Goal: Task Accomplishment & Management: Manage account settings

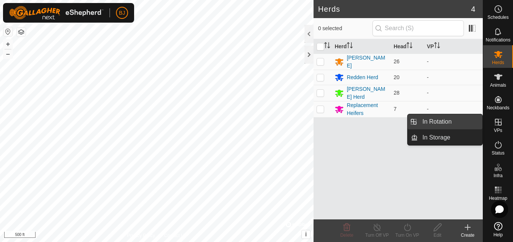
click at [449, 123] on link "In Rotation" at bounding box center [450, 121] width 65 height 15
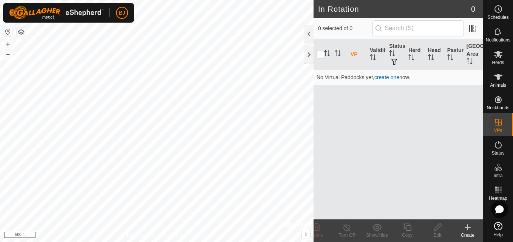
click at [466, 228] on icon at bounding box center [467, 228] width 5 height 0
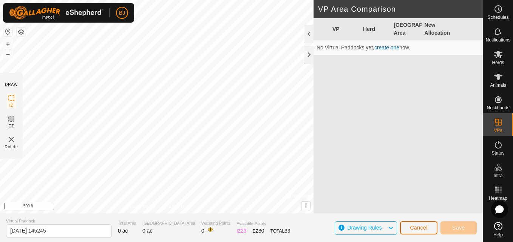
click at [415, 222] on button "Cancel" at bounding box center [418, 228] width 37 height 13
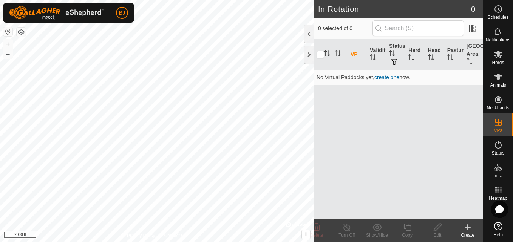
click at [330, 110] on div "In Rotation 0 0 selected of 0 VP Validity Status Herd Head Pasture Grazing Area…" at bounding box center [241, 121] width 483 height 242
click at [9, 42] on button "+" at bounding box center [7, 44] width 9 height 9
click at [8, 44] on button "+" at bounding box center [7, 44] width 9 height 9
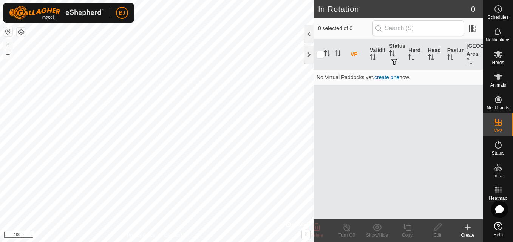
click at [466, 229] on icon at bounding box center [467, 227] width 9 height 9
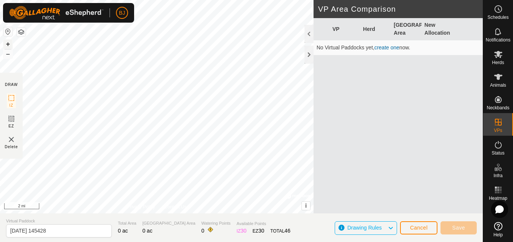
click at [7, 45] on button "+" at bounding box center [7, 44] width 9 height 9
click at [57, 231] on div "DRAW IZ EZ Delete Privacy Policy Contact Us + – ⇧ i © Mapbox , © OpenStreetMap …" at bounding box center [241, 121] width 483 height 242
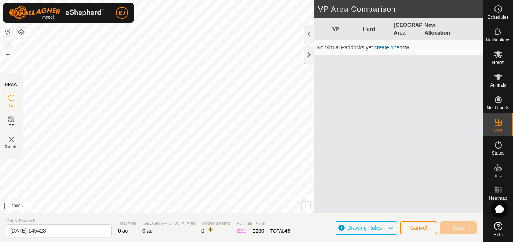
click at [7, 45] on button "+" at bounding box center [7, 44] width 9 height 9
click at [451, 227] on button "Save" at bounding box center [458, 228] width 36 height 13
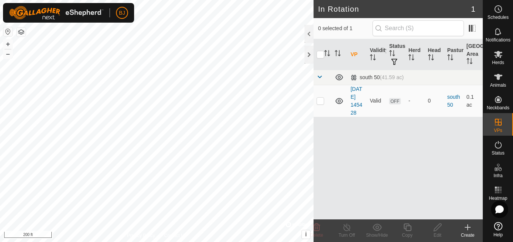
checkbox input "true"
click at [321, 103] on p-checkbox at bounding box center [320, 101] width 8 height 6
checkbox input "false"
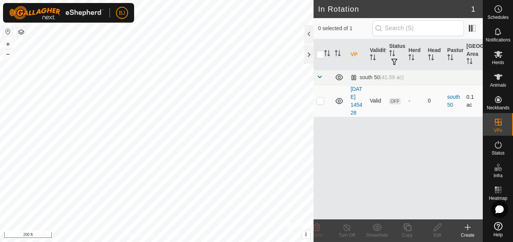
click at [320, 109] on td at bounding box center [322, 101] width 18 height 32
checkbox input "true"
click at [314, 232] on div "Delete" at bounding box center [316, 235] width 30 height 7
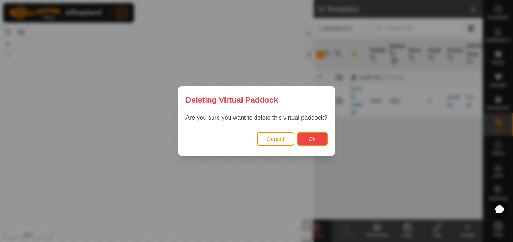
click at [315, 144] on button "Ok" at bounding box center [312, 139] width 30 height 13
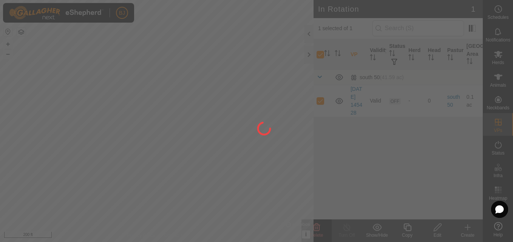
checkbox input "false"
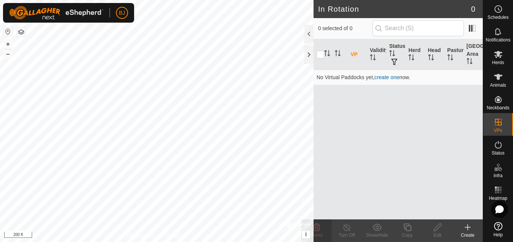
click at [469, 232] on icon at bounding box center [467, 227] width 9 height 9
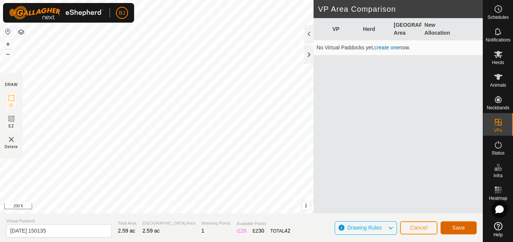
click at [449, 226] on button "Save" at bounding box center [458, 228] width 36 height 13
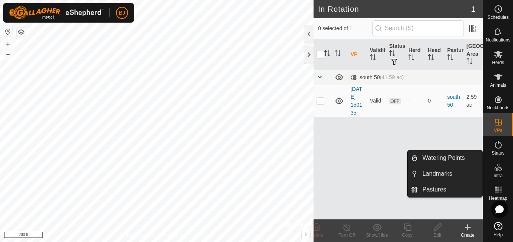
click at [498, 170] on icon at bounding box center [498, 167] width 9 height 9
click at [469, 160] on link "Watering Points" at bounding box center [450, 158] width 65 height 15
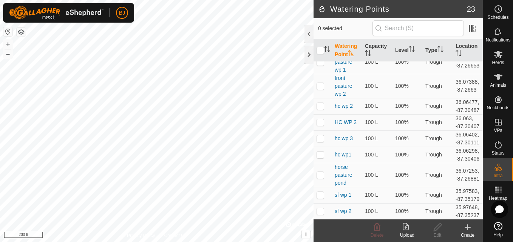
scroll to position [74, 0]
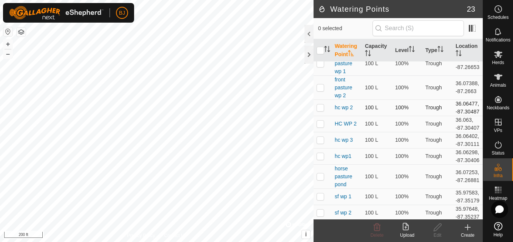
click at [315, 116] on td at bounding box center [322, 108] width 18 height 16
click at [319, 111] on p-checkbox at bounding box center [320, 108] width 8 height 6
checkbox input "false"
click at [321, 127] on p-checkbox at bounding box center [320, 124] width 8 height 6
click at [376, 228] on icon at bounding box center [376, 228] width 7 height 8
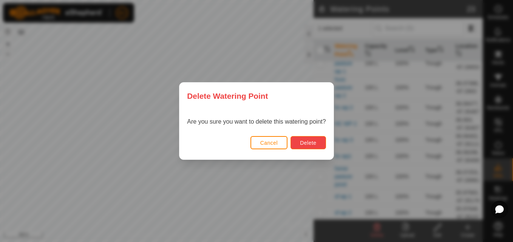
click at [312, 143] on span "Delete" at bounding box center [308, 143] width 16 height 6
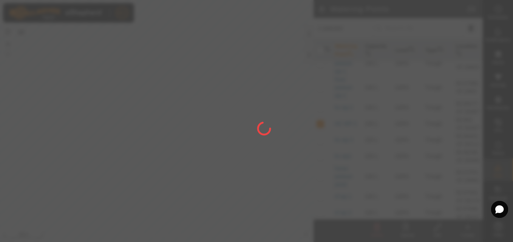
checkbox input "false"
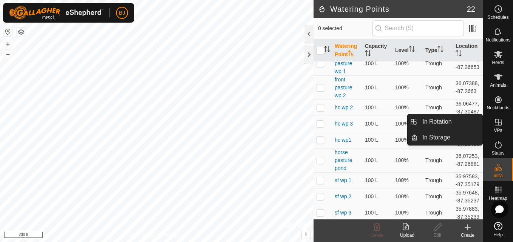
click at [497, 127] on es-virtualpaddocks-svg-icon at bounding box center [498, 122] width 14 height 12
click at [435, 122] on link "In Rotation" at bounding box center [450, 121] width 65 height 15
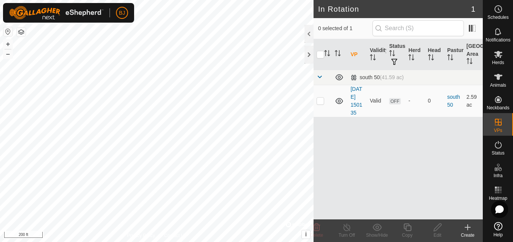
click at [467, 233] on div "Create" at bounding box center [467, 235] width 30 height 7
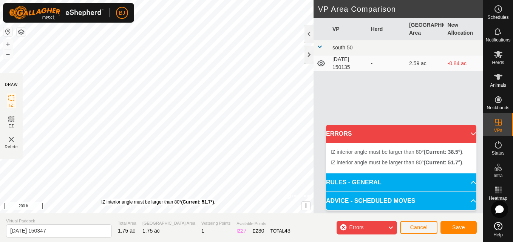
click at [101, 199] on div "IZ interior angle must be larger than 80° (Current: 51.7°) . + – ⇧ i © Mapbox ,…" at bounding box center [156, 107] width 313 height 214
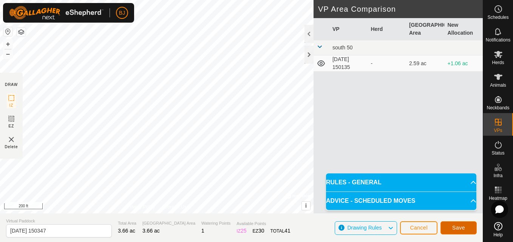
click at [461, 225] on span "Save" at bounding box center [458, 228] width 13 height 6
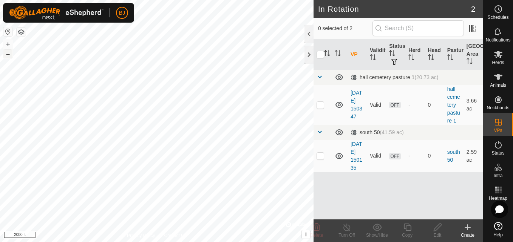
click at [7, 51] on button "–" at bounding box center [7, 53] width 9 height 9
click at [5, 42] on button "+" at bounding box center [7, 44] width 9 height 9
click at [7, 44] on button "+" at bounding box center [7, 44] width 9 height 9
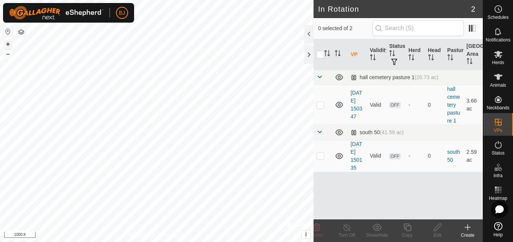
click at [9, 43] on button "+" at bounding box center [7, 44] width 9 height 9
click at [10, 55] on button "–" at bounding box center [7, 53] width 9 height 9
click at [465, 227] on icon at bounding box center [467, 227] width 9 height 9
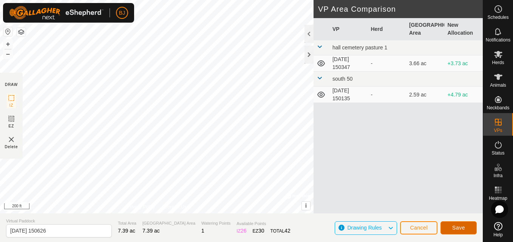
click at [449, 224] on button "Save" at bounding box center [458, 228] width 36 height 13
